Goal: Transaction & Acquisition: Obtain resource

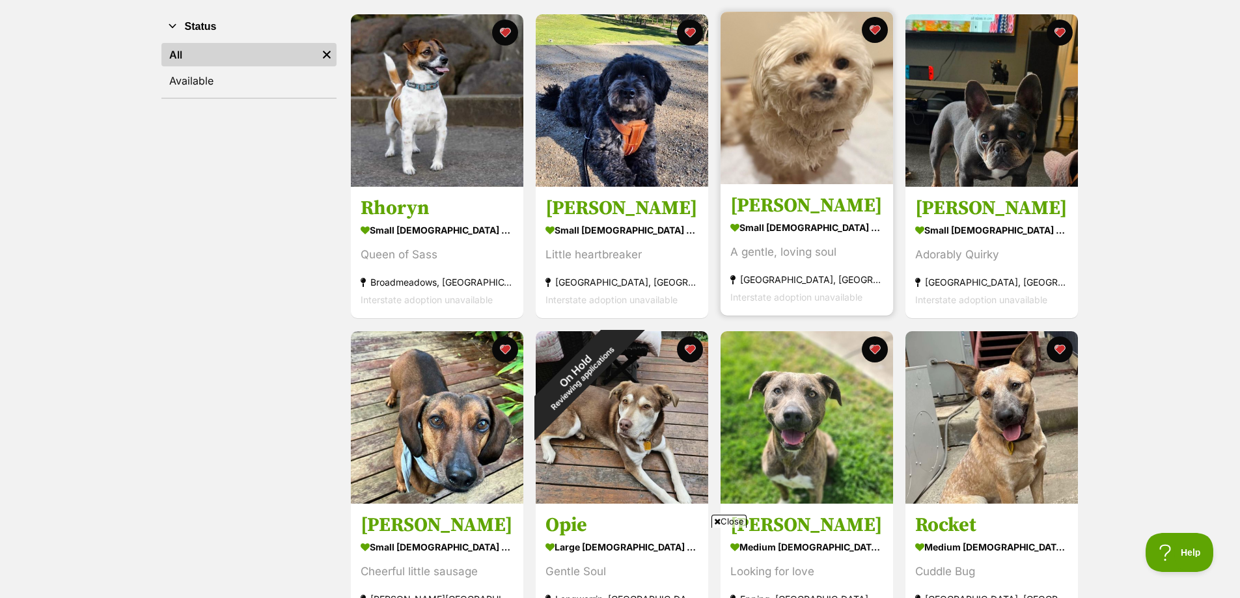
scroll to position [252, 0]
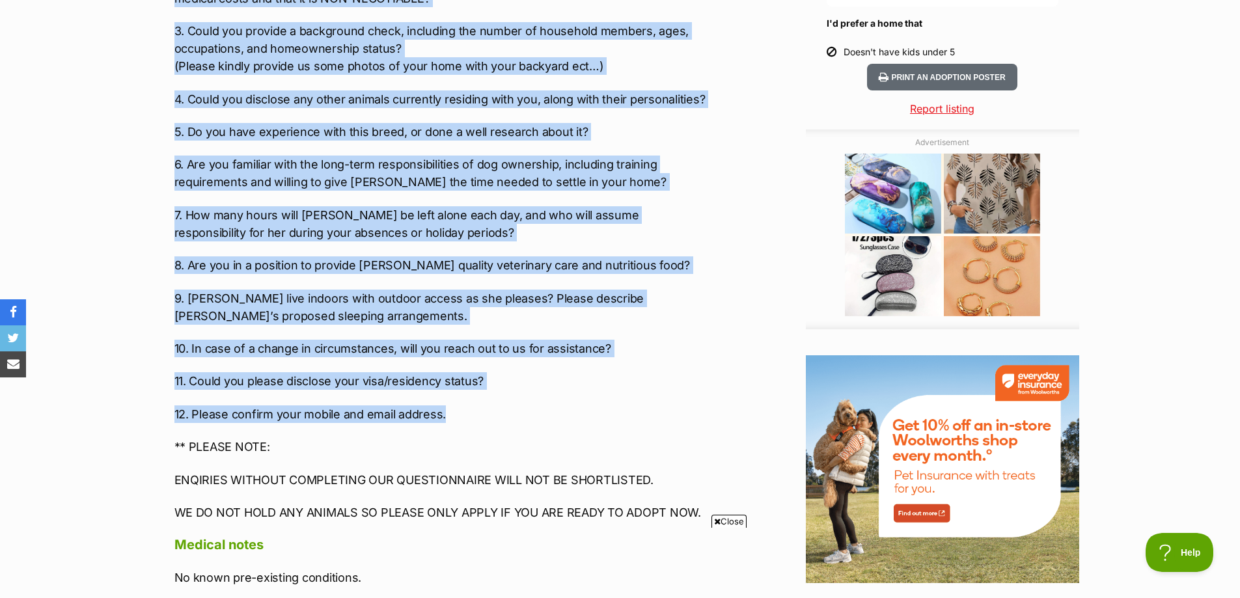
drag, startPoint x: 174, startPoint y: 154, endPoint x: 452, endPoint y: 364, distance: 348.9
copy div "1. Have you thoroughly read through Margie’s profile and are aware of her adopt…"
click at [581, 372] on p "11. Could you please disclose your visa/residency status?" at bounding box center [442, 381] width 537 height 18
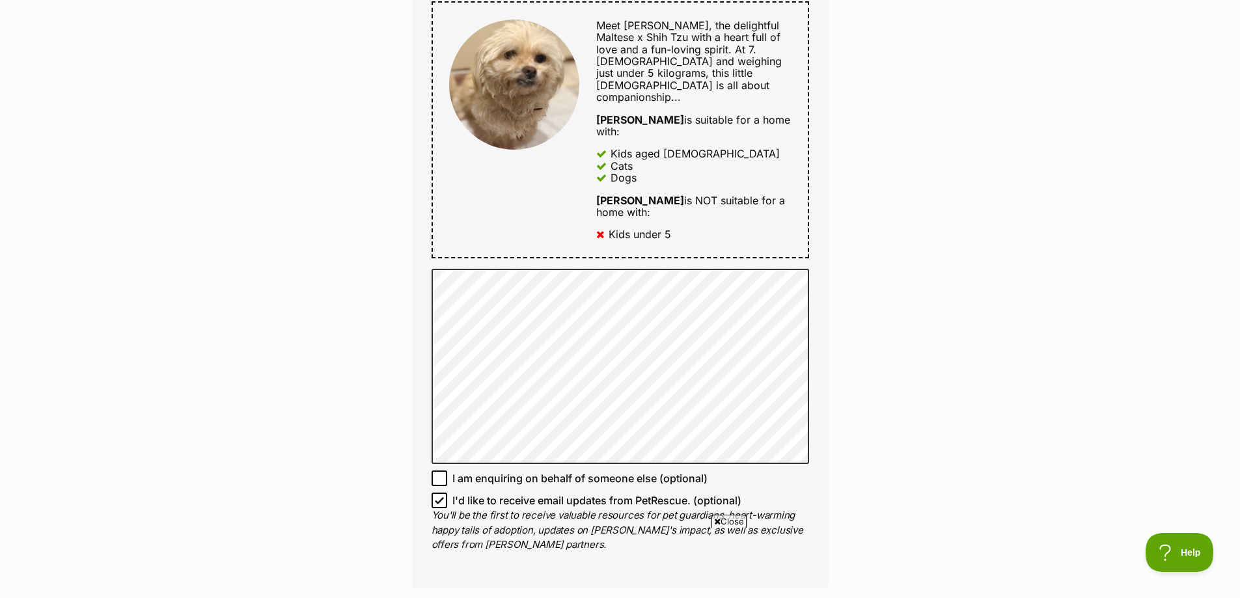
scroll to position [716, 0]
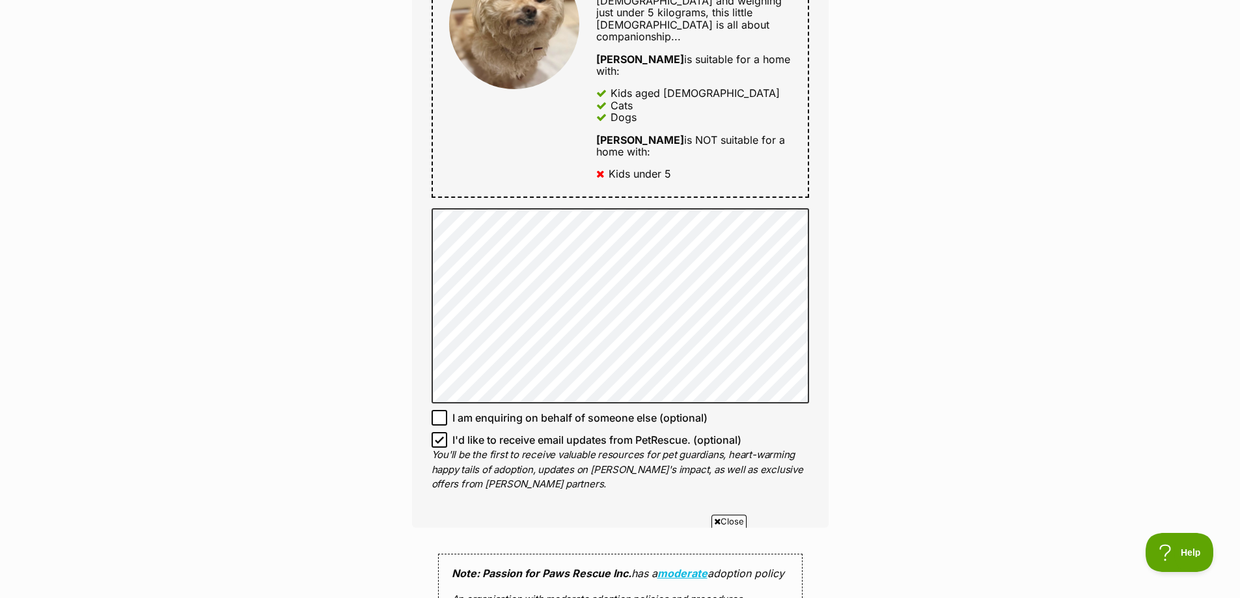
click at [440, 435] on icon at bounding box center [439, 439] width 9 height 9
click at [440, 432] on input "I'd like to receive email updates from PetRescue. (optional)" at bounding box center [439, 440] width 16 height 16
checkbox input "false"
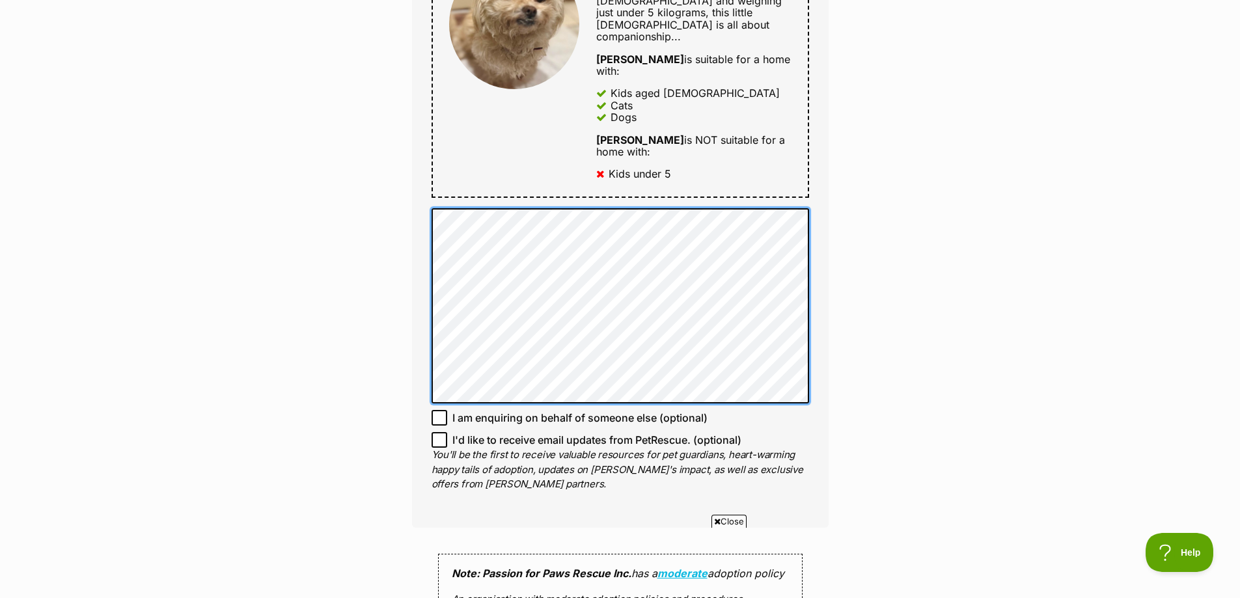
click at [719, 375] on div "Full name Emma Lewis Email We require this to be able to send you communication…" at bounding box center [620, 61] width 416 height 932
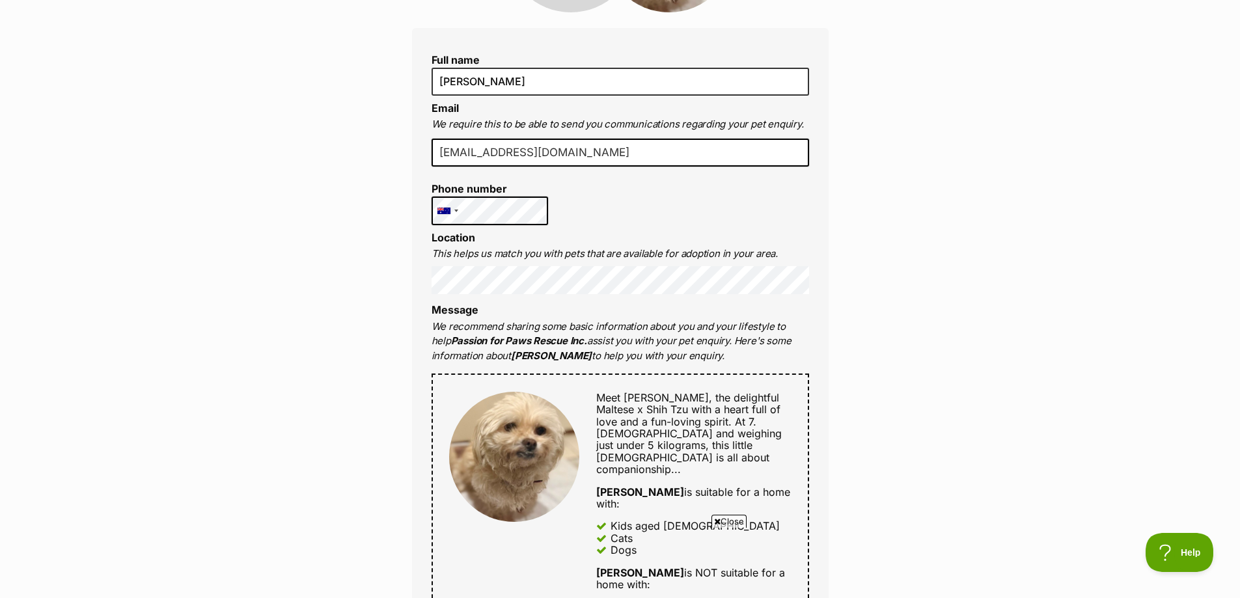
scroll to position [260, 0]
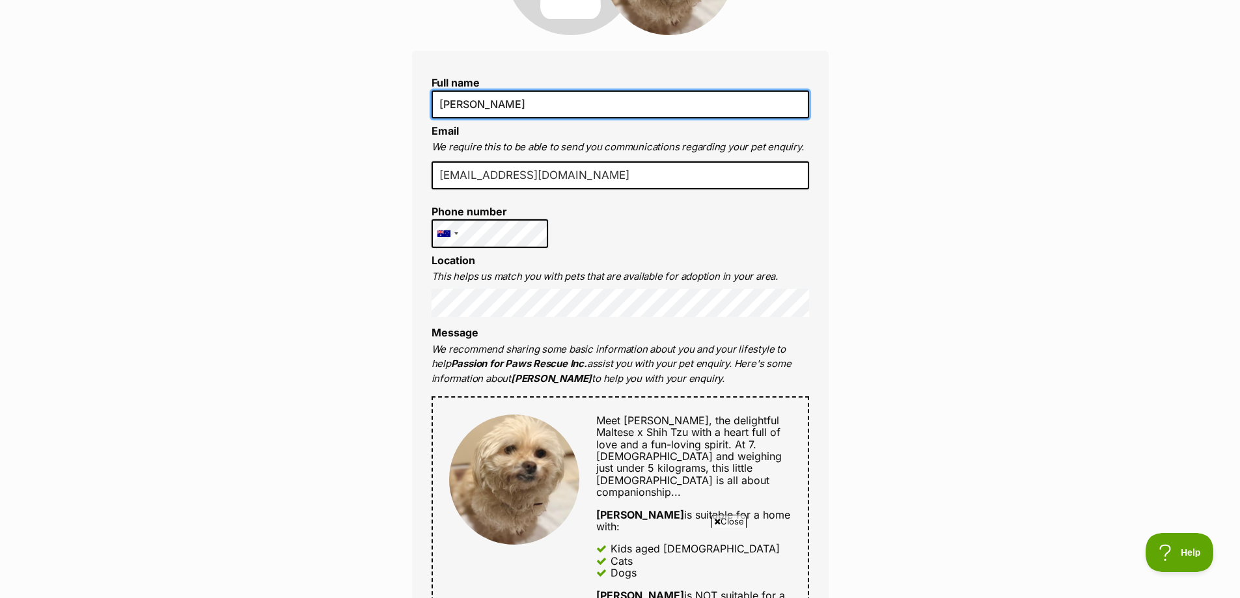
click at [470, 102] on input "[PERSON_NAME]" at bounding box center [619, 103] width 377 height 27
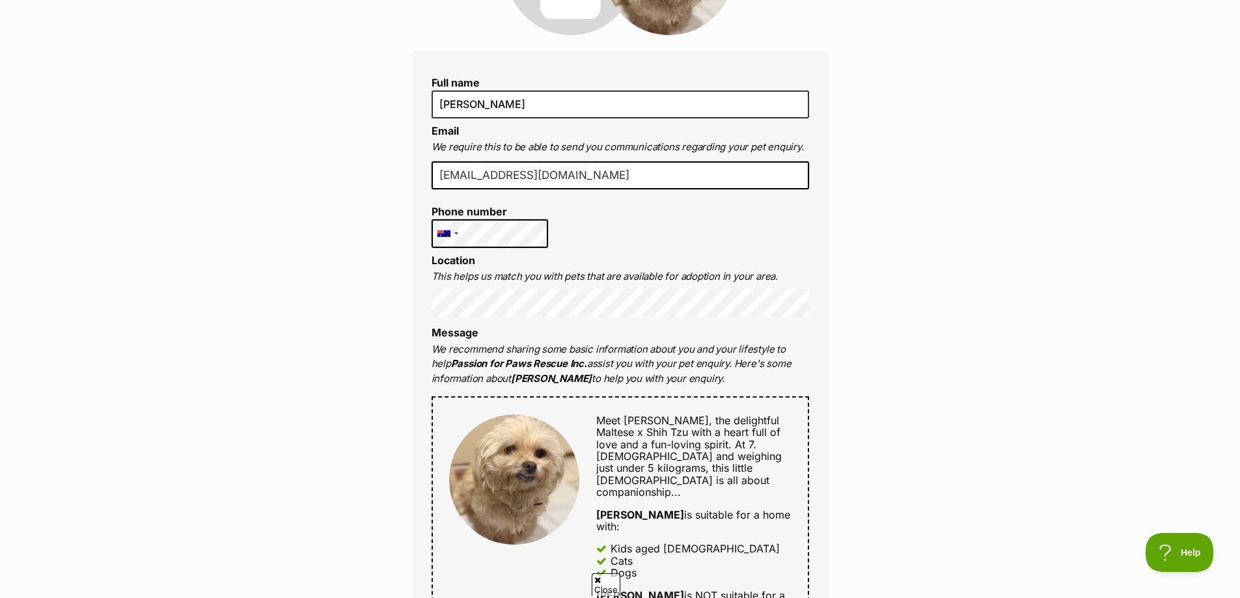
click at [706, 170] on input "emandenzo@gmail.com" at bounding box center [619, 175] width 377 height 29
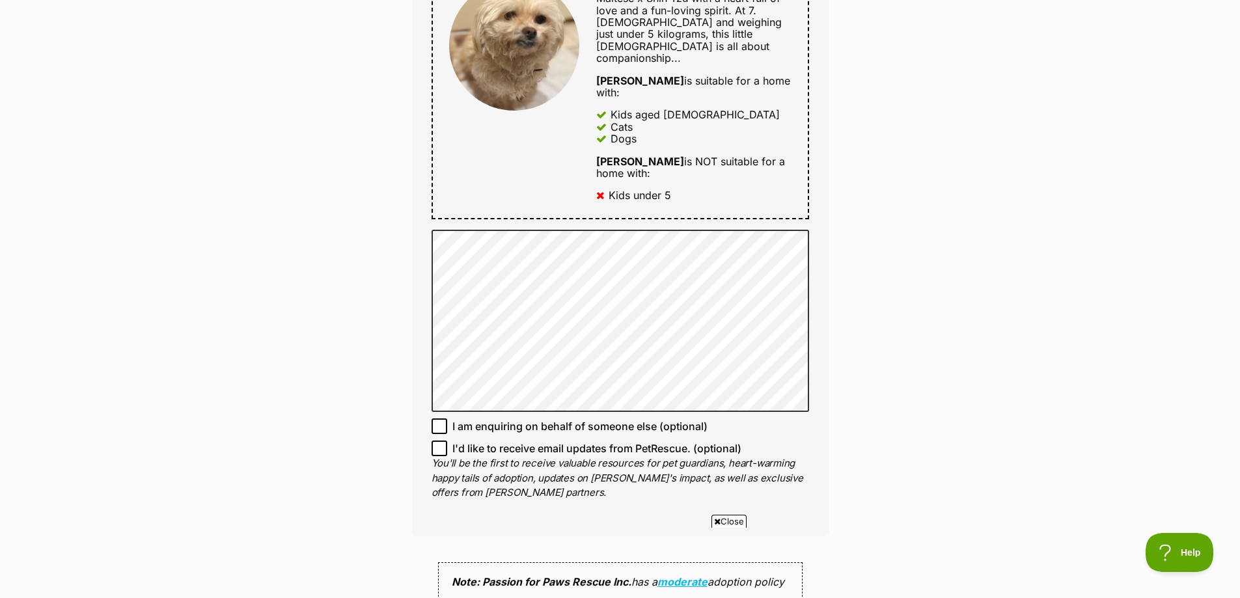
scroll to position [846, 0]
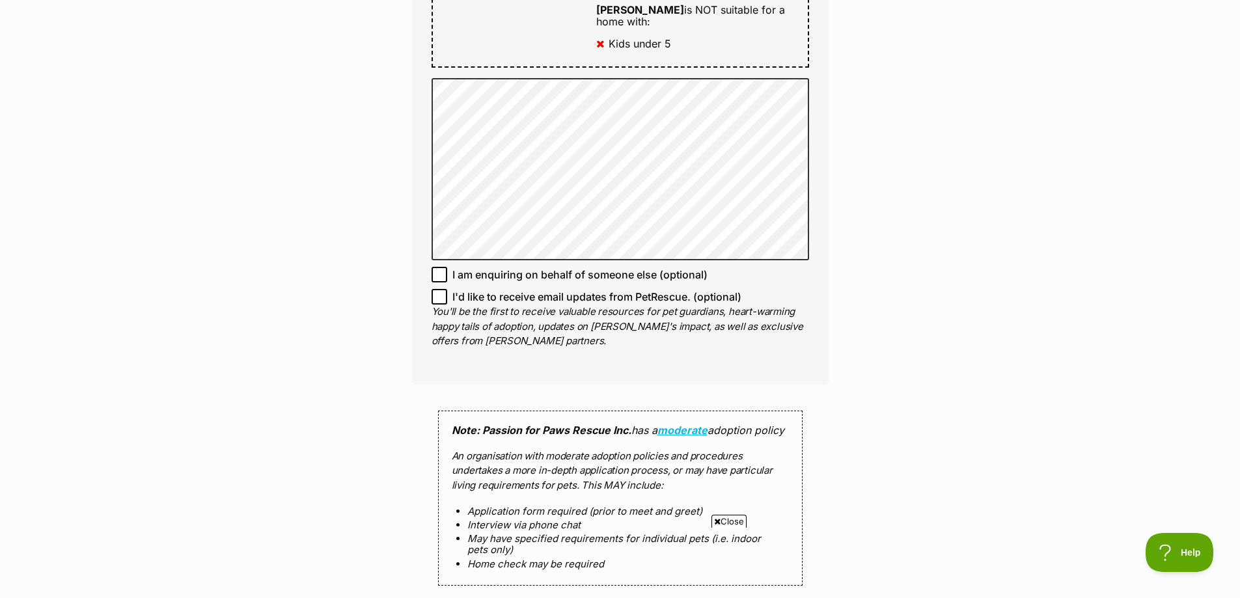
click at [440, 270] on icon at bounding box center [439, 274] width 9 height 9
click at [440, 267] on input "I am enquiring on behalf of someone else (optional)" at bounding box center [439, 275] width 16 height 16
checkbox input "true"
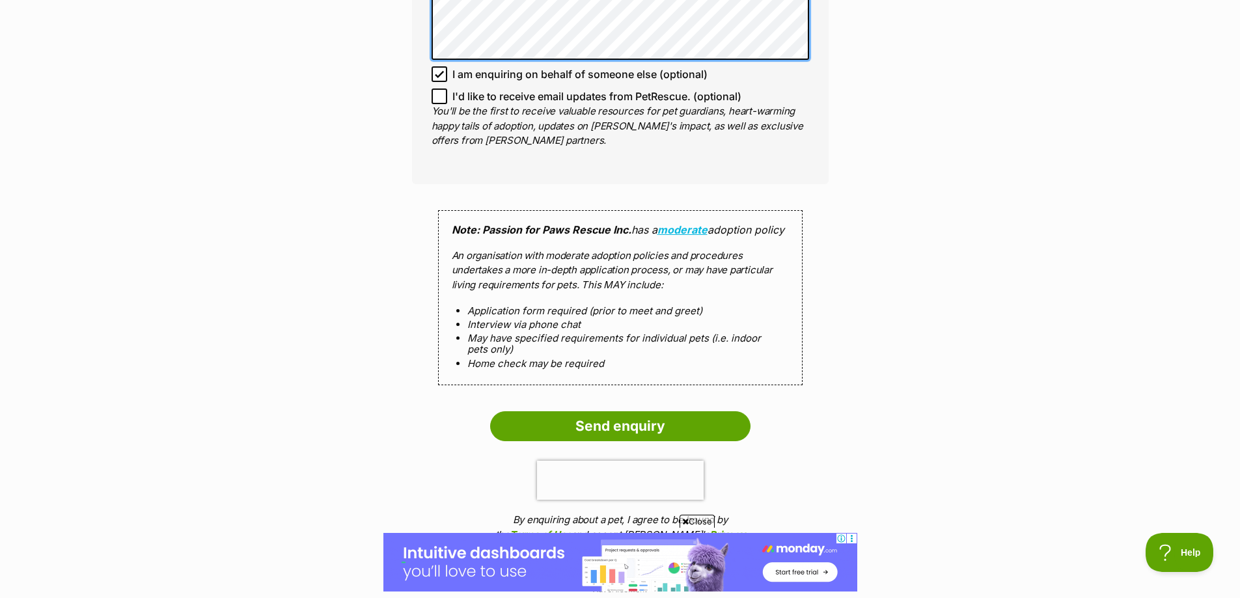
scroll to position [1757, 0]
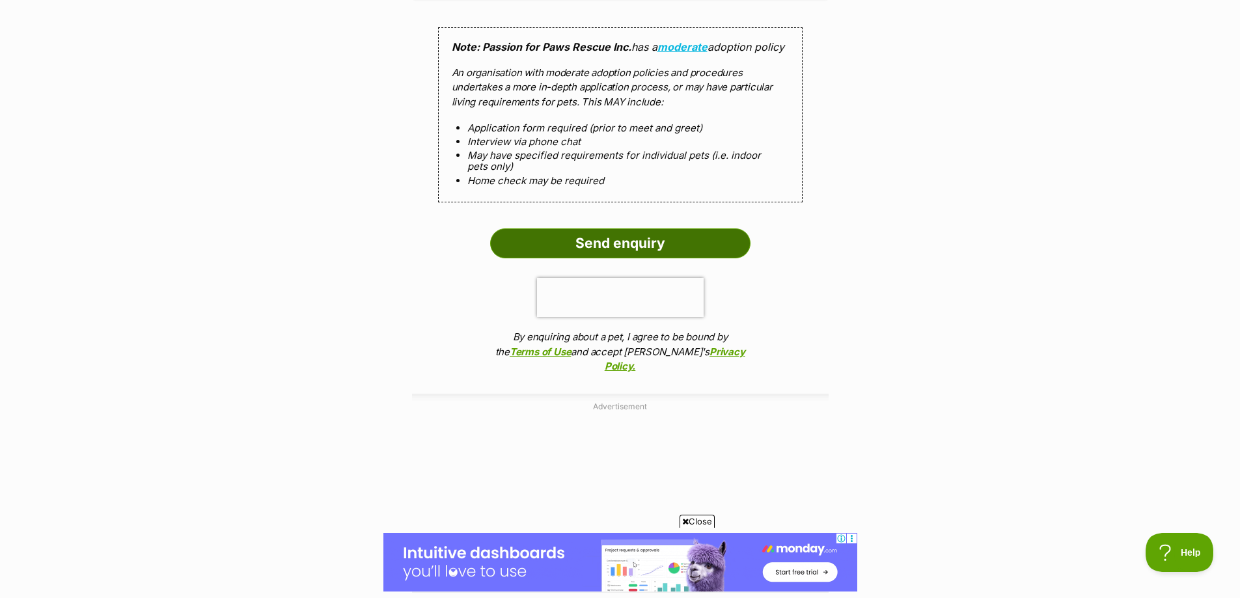
click at [622, 228] on input "Send enquiry" at bounding box center [620, 243] width 260 height 30
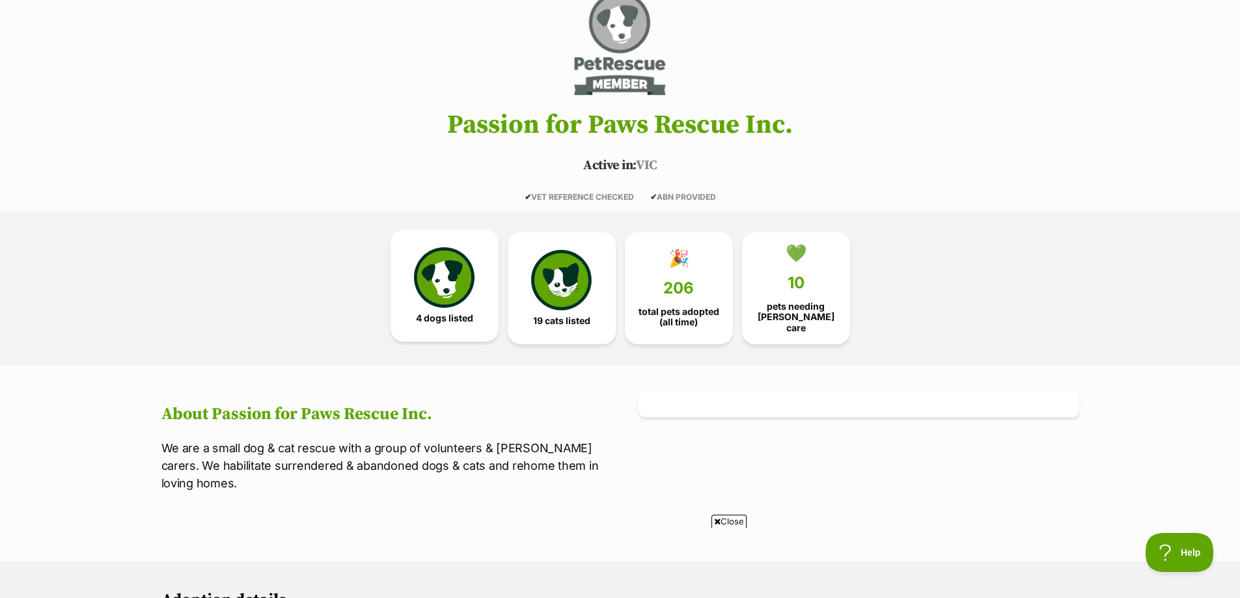
click at [454, 284] on img at bounding box center [444, 277] width 60 height 60
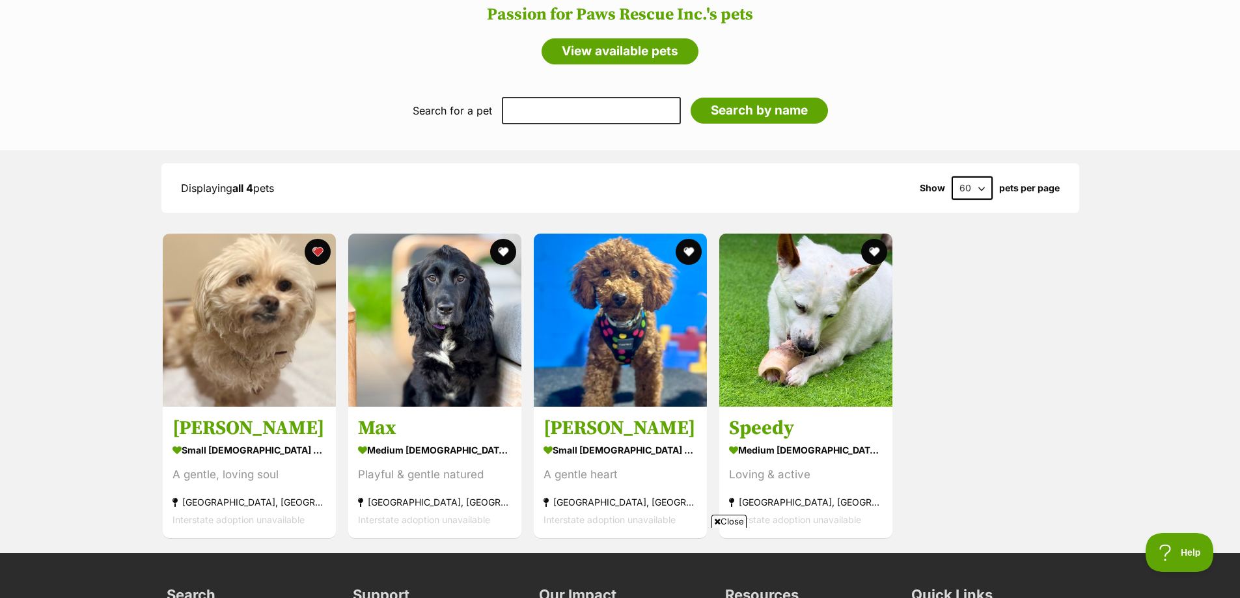
scroll to position [1042, 0]
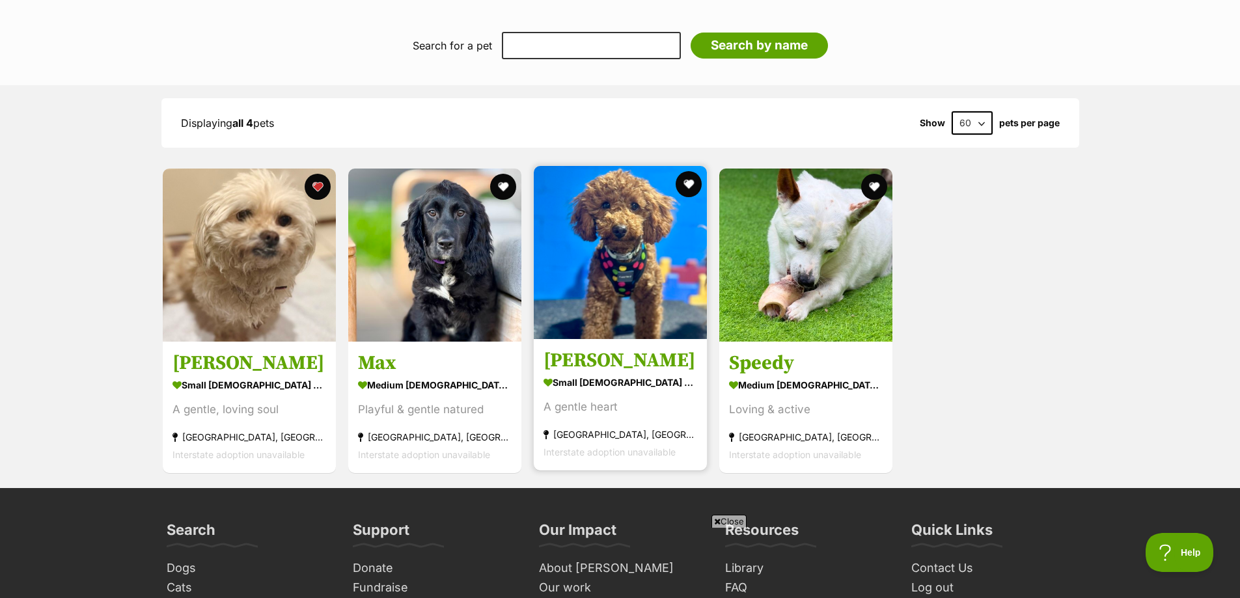
click at [605, 210] on img at bounding box center [620, 252] width 173 height 173
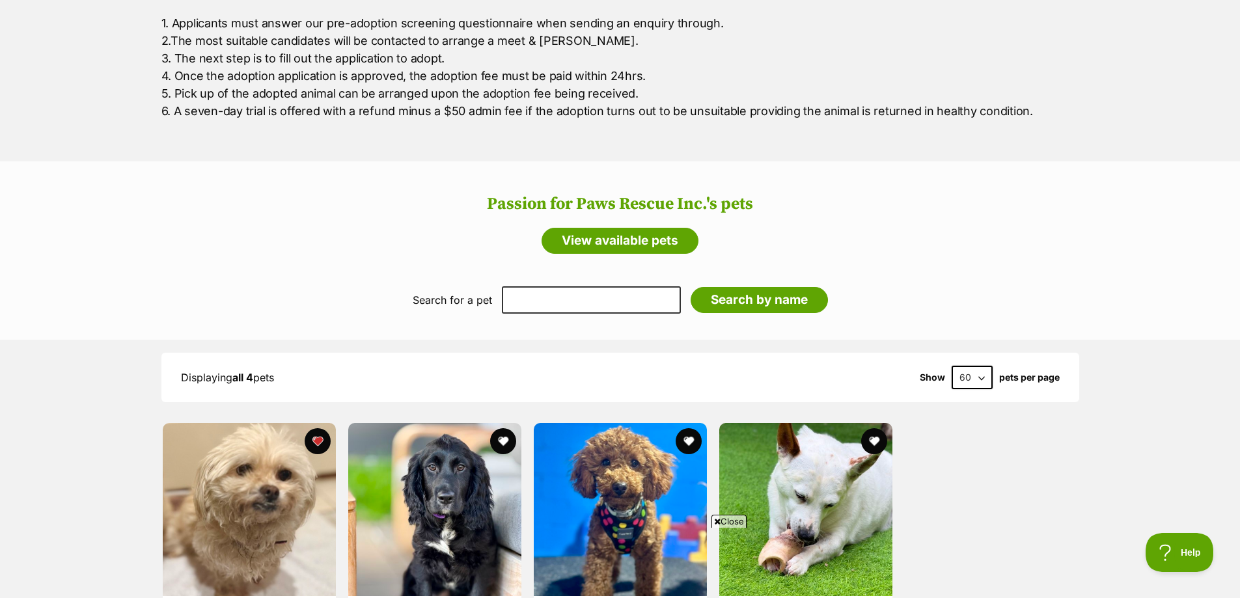
scroll to position [651, 0]
